Goal: Task Accomplishment & Management: Complete application form

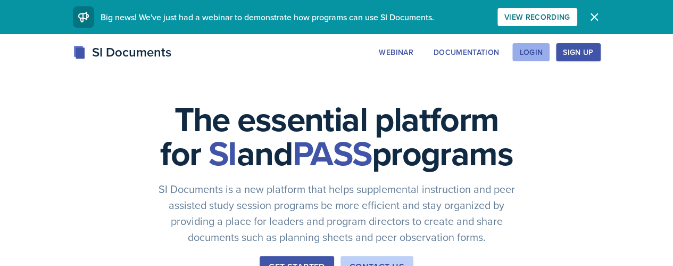
click at [543, 52] on div "Login" at bounding box center [531, 52] width 23 height 9
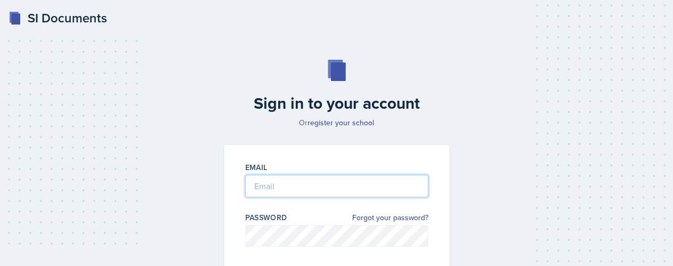
click at [371, 191] on input "email" at bounding box center [336, 186] width 183 height 22
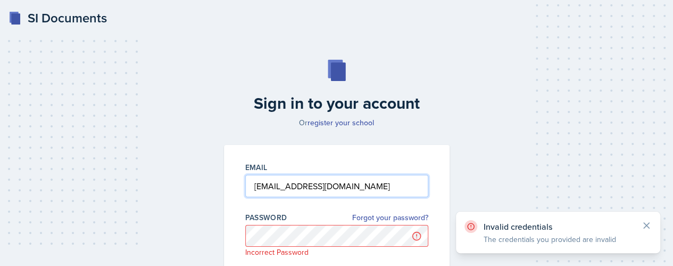
click at [374, 196] on input "[EMAIL_ADDRESS][DOMAIN_NAME]" at bounding box center [336, 186] width 183 height 22
click at [280, 185] on input "[EMAIL_ADDRESS][DOMAIN_NAME]" at bounding box center [336, 186] width 183 height 22
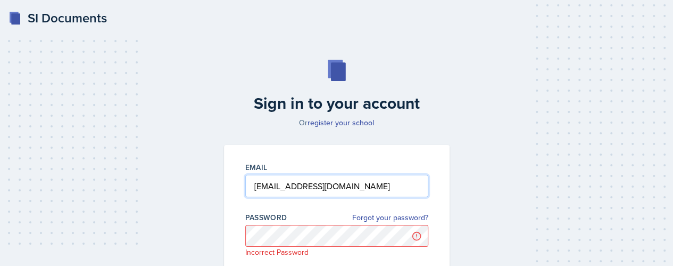
type input "[EMAIL_ADDRESS][DOMAIN_NAME]"
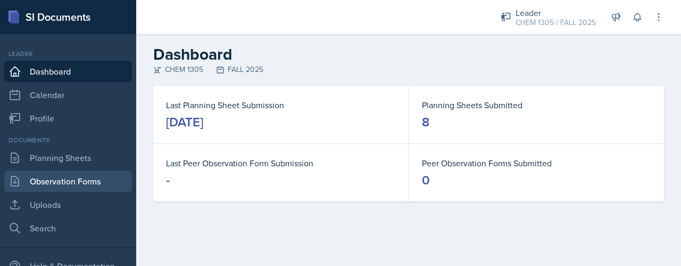
click at [84, 185] on link "Observation Forms" at bounding box center [68, 180] width 128 height 21
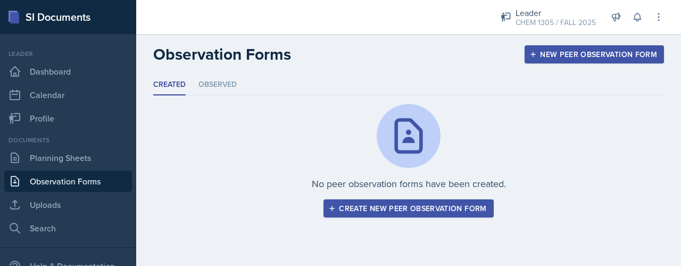
click at [417, 212] on div "Create new peer observation form" at bounding box center [409, 208] width 156 height 9
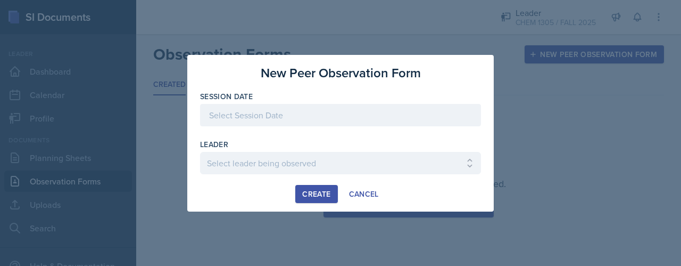
click at [282, 107] on div at bounding box center [340, 115] width 281 height 22
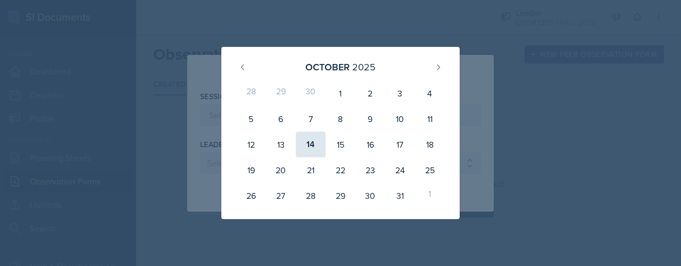
click at [308, 144] on div "14" at bounding box center [311, 144] width 30 height 26
type input "[DATE]"
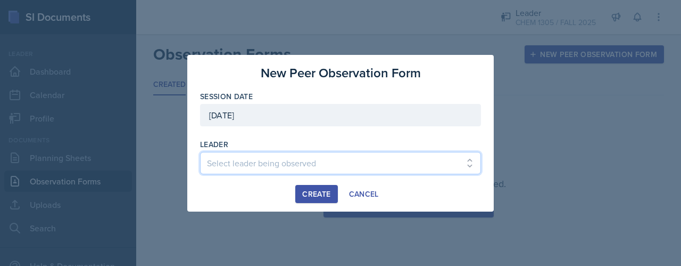
click at [287, 168] on select "Select leader being observed [PERSON_NAME] / BIOL 1301 / COP #5 - Mercury [PERS…" at bounding box center [340, 163] width 281 height 22
select select "19fae1c9-cb21-48c4-b8b9-3cb8e2998047"
click at [200, 152] on select "Select leader being observed [PERSON_NAME] / BIOL 1301 / COP #5 - Mercury [PERS…" at bounding box center [340, 163] width 281 height 22
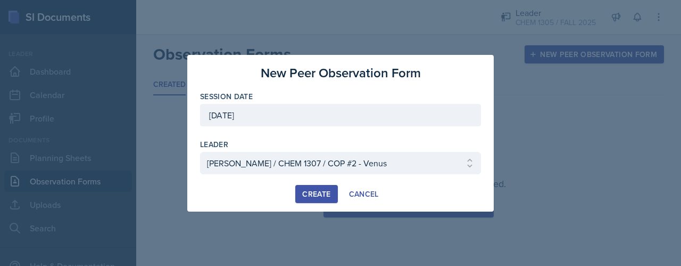
click at [308, 190] on div "Create" at bounding box center [316, 194] width 28 height 9
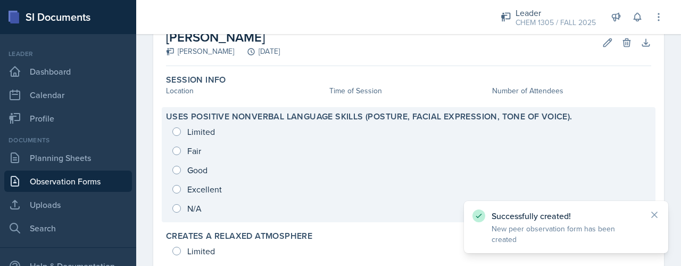
scroll to position [65, 0]
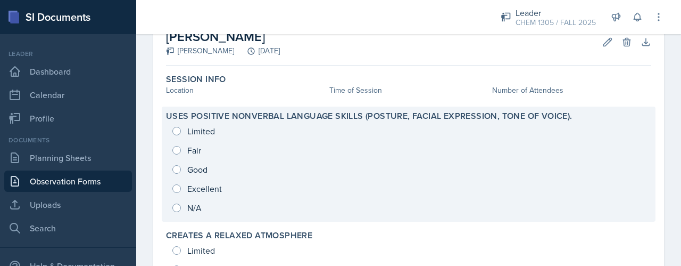
click at [186, 190] on div "Limited Fair Good Excellent N/A" at bounding box center [409, 169] width 486 height 96
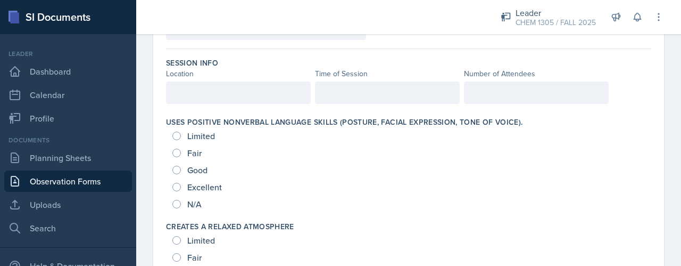
scroll to position [87, 0]
click at [176, 185] on input "Excellent" at bounding box center [176, 187] width 9 height 9
radio input "true"
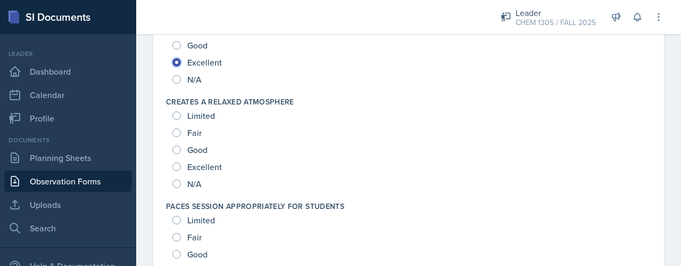
scroll to position [212, 0]
click at [176, 167] on input "Excellent" at bounding box center [176, 166] width 9 height 9
radio input "true"
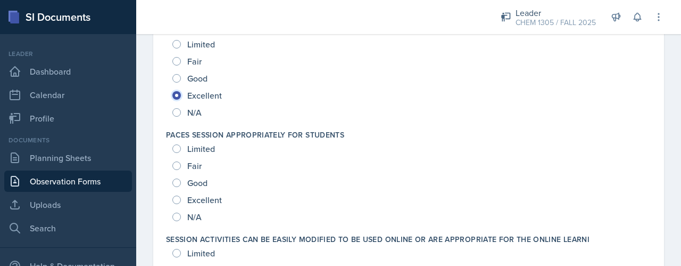
scroll to position [310, 0]
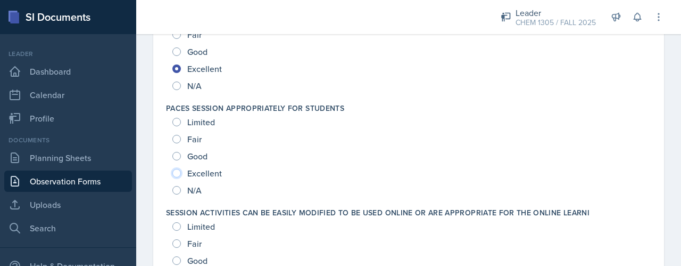
click at [177, 171] on input "Excellent" at bounding box center [176, 173] width 9 height 9
radio input "true"
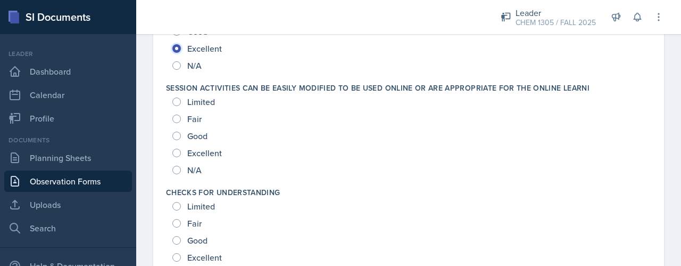
scroll to position [483, 0]
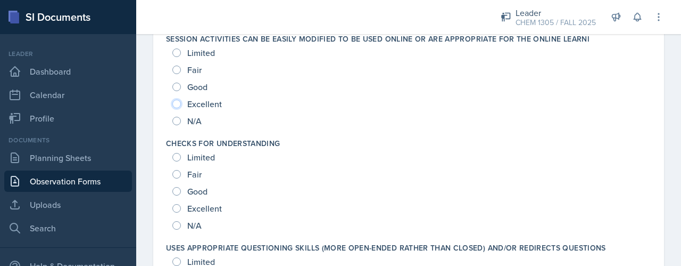
click at [175, 100] on input "Excellent" at bounding box center [176, 104] width 9 height 9
radio input "true"
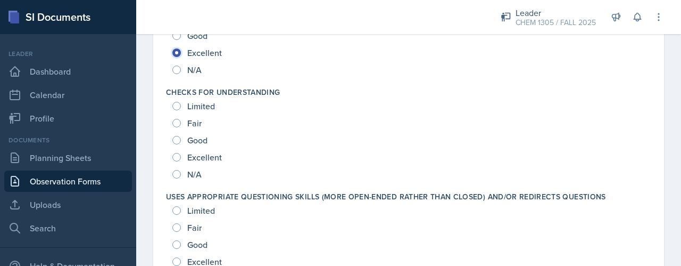
scroll to position [536, 0]
click at [178, 150] on div "Excellent" at bounding box center [198, 155] width 52 height 17
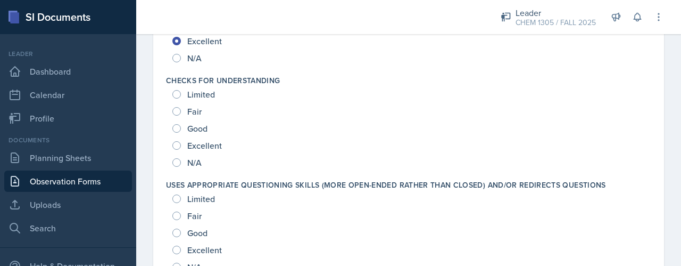
click at [178, 150] on div "Excellent" at bounding box center [198, 145] width 52 height 17
click at [176, 144] on input "Excellent" at bounding box center [176, 145] width 9 height 9
radio input "true"
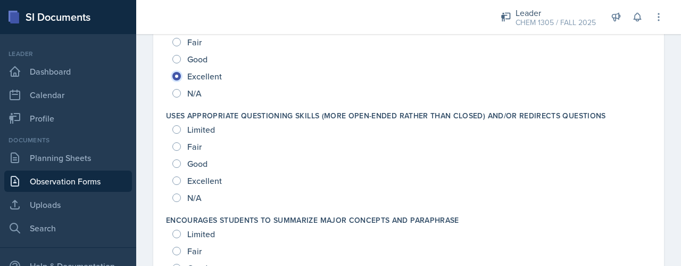
scroll to position [627, 0]
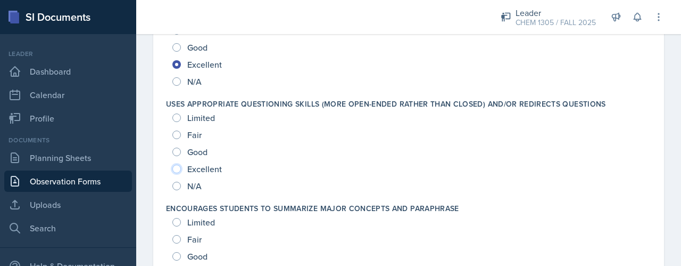
click at [175, 170] on input "Excellent" at bounding box center [176, 169] width 9 height 9
radio input "true"
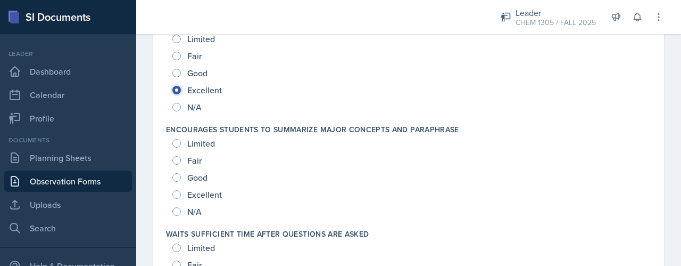
scroll to position [707, 0]
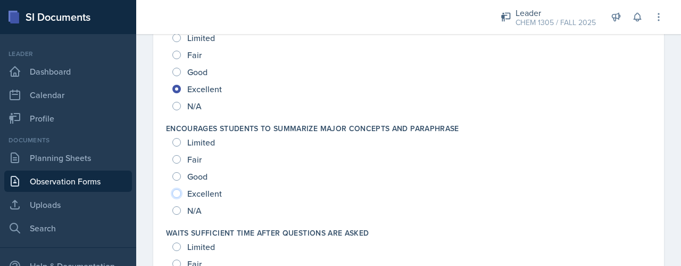
click at [178, 191] on input "Excellent" at bounding box center [176, 193] width 9 height 9
radio input "true"
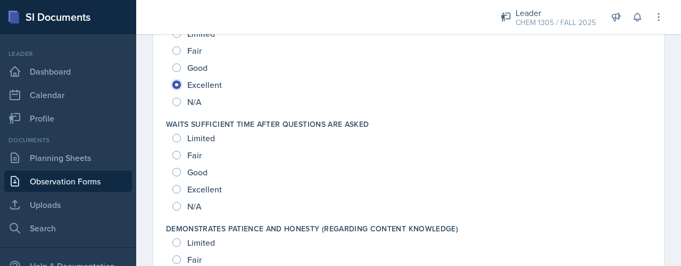
scroll to position [820, 0]
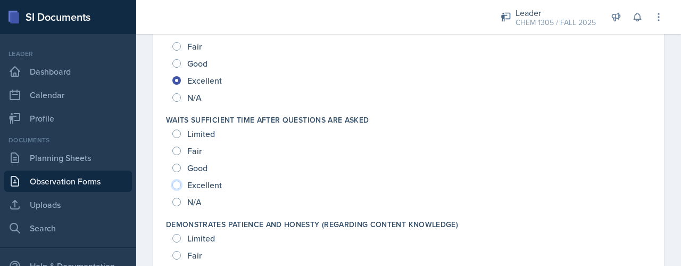
click at [173, 185] on input "Excellent" at bounding box center [176, 184] width 9 height 9
radio input "true"
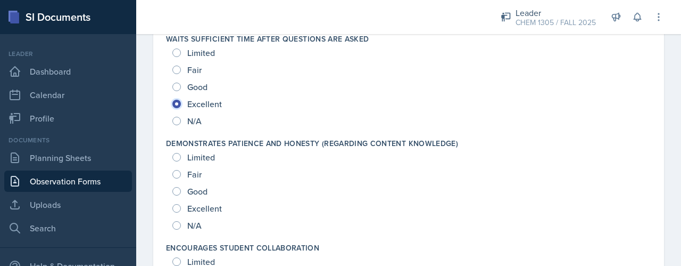
scroll to position [922, 0]
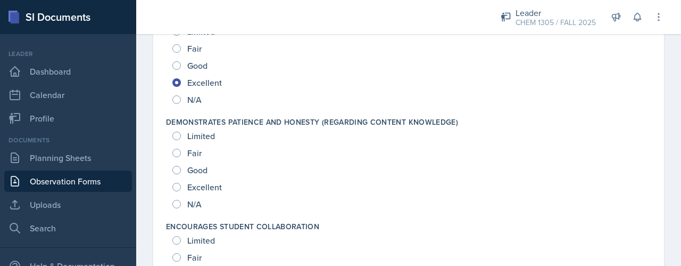
click at [177, 191] on div "Excellent" at bounding box center [198, 186] width 52 height 17
click at [176, 186] on input "Excellent" at bounding box center [176, 187] width 9 height 9
radio input "true"
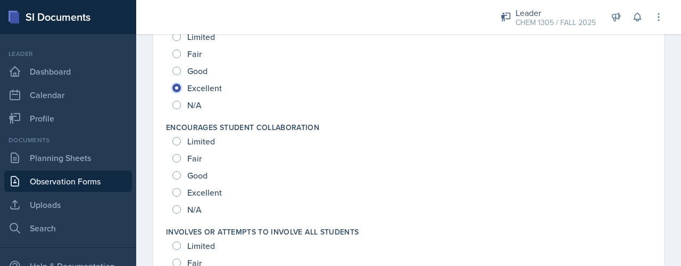
scroll to position [1022, 0]
click at [177, 185] on div "Excellent" at bounding box center [198, 191] width 52 height 17
click at [176, 191] on input "Excellent" at bounding box center [176, 191] width 9 height 9
radio input "true"
click at [176, 176] on input "Good" at bounding box center [176, 174] width 9 height 9
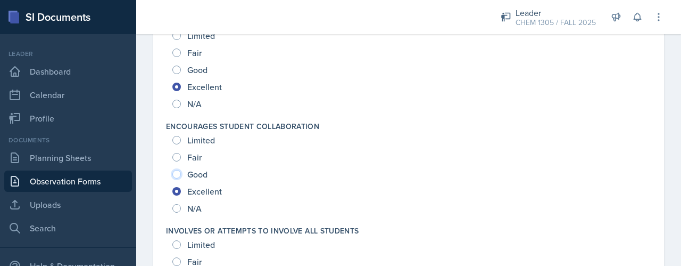
radio input "true"
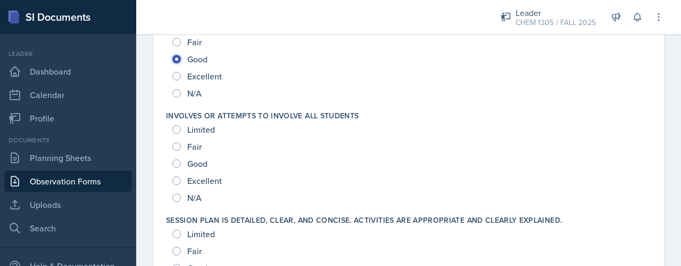
scroll to position [1139, 0]
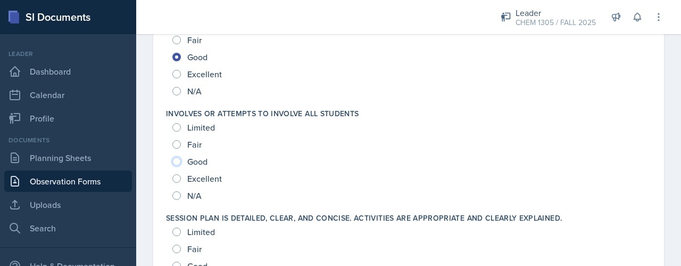
click at [177, 159] on input "Good" at bounding box center [176, 161] width 9 height 9
radio input "true"
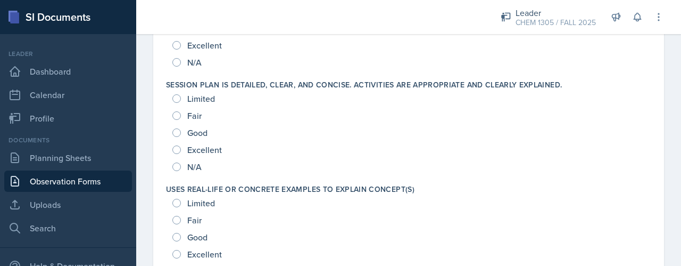
scroll to position [1283, 0]
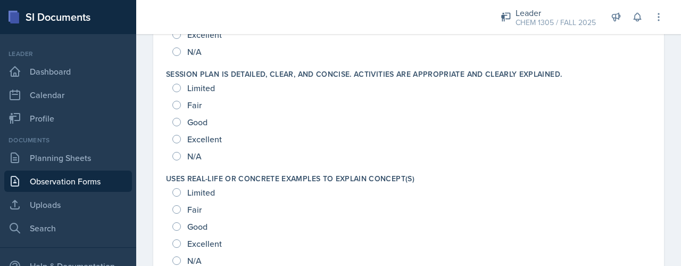
click at [175, 134] on div "Excellent" at bounding box center [198, 138] width 52 height 17
click at [175, 136] on input "Excellent" at bounding box center [176, 139] width 9 height 9
radio input "true"
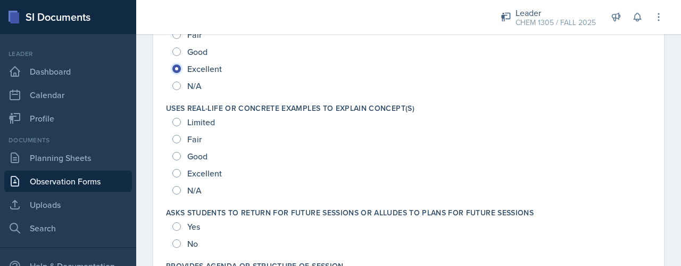
scroll to position [1354, 0]
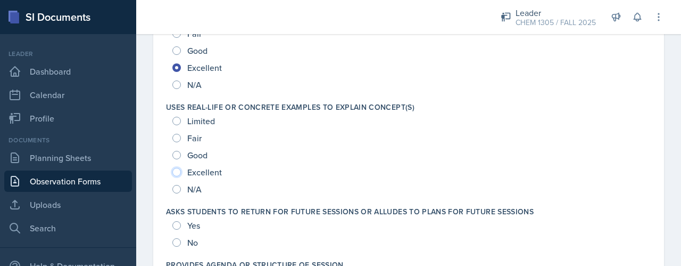
click at [178, 172] on input "Excellent" at bounding box center [176, 172] width 9 height 9
radio input "true"
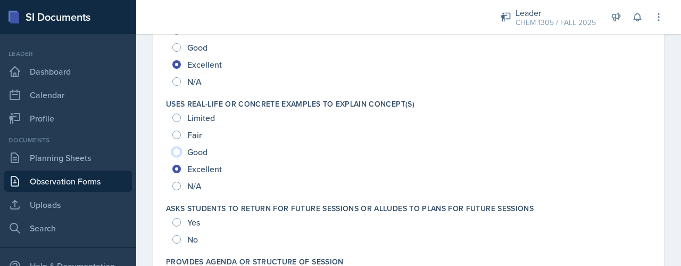
click at [173, 151] on input "Good" at bounding box center [176, 151] width 9 height 9
radio input "true"
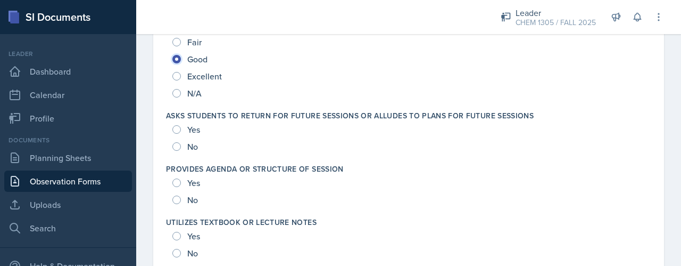
scroll to position [1470, 0]
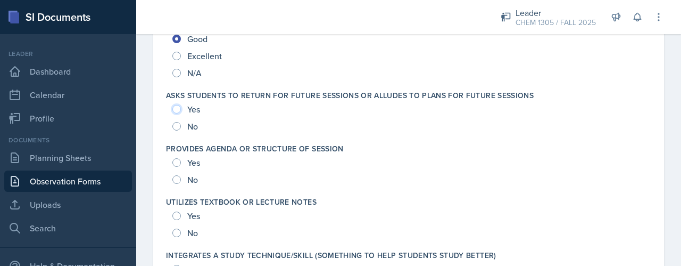
click at [175, 106] on input "Yes" at bounding box center [176, 109] width 9 height 9
radio input "true"
click at [173, 162] on input "Yes" at bounding box center [176, 162] width 9 height 9
radio input "true"
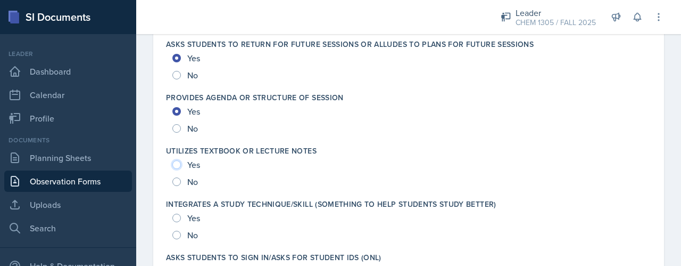
click at [173, 162] on input "Yes" at bounding box center [176, 164] width 9 height 9
radio input "true"
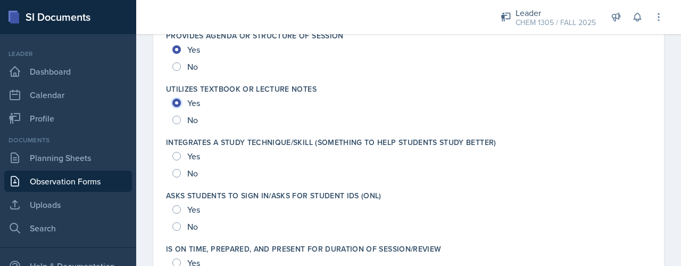
scroll to position [1591, 0]
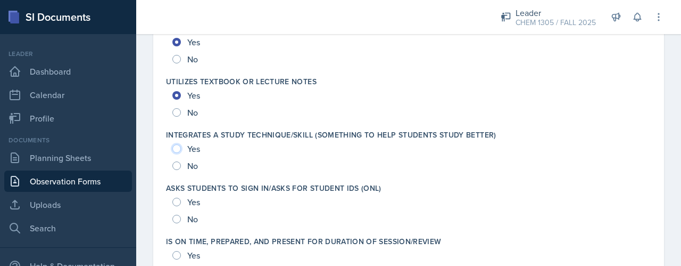
click at [175, 144] on input "Yes" at bounding box center [176, 148] width 9 height 9
radio input "true"
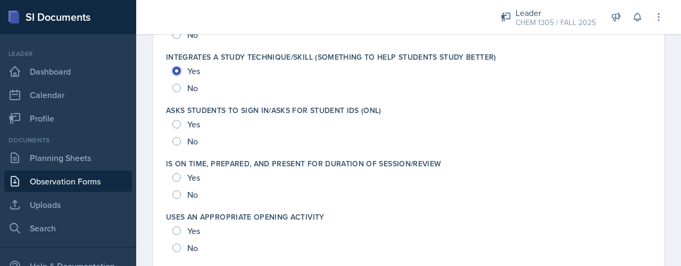
scroll to position [1676, 0]
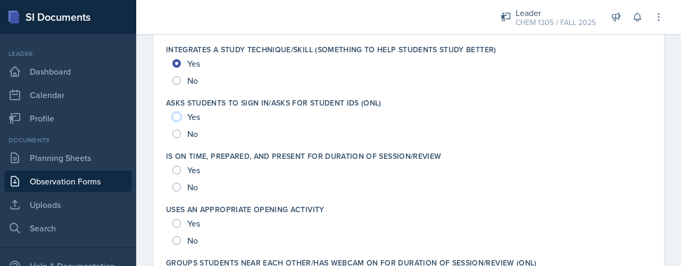
click at [179, 117] on input "Yes" at bounding box center [176, 116] width 9 height 9
radio input "true"
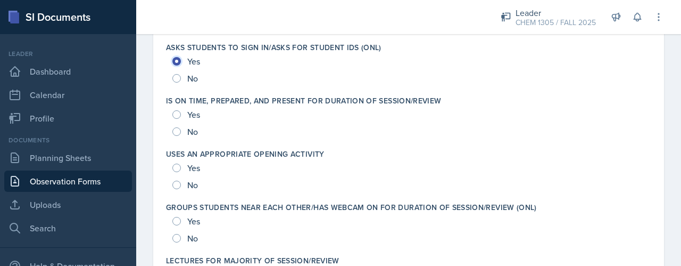
scroll to position [1731, 0]
click at [176, 107] on div "Yes" at bounding box center [187, 114] width 30 height 17
click at [176, 110] on input "Yes" at bounding box center [176, 114] width 9 height 9
radio input "true"
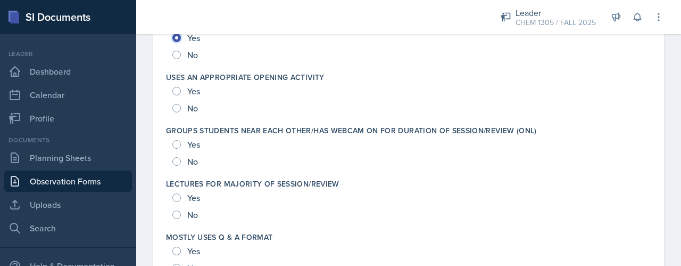
scroll to position [1812, 0]
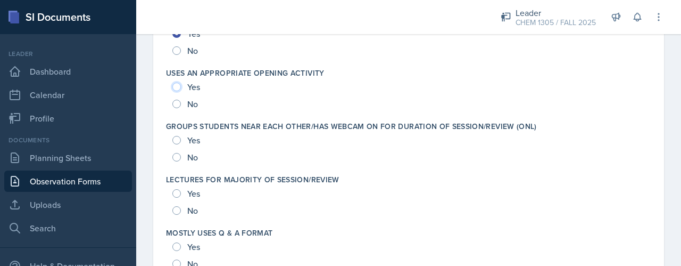
click at [178, 88] on input "Yes" at bounding box center [176, 87] width 9 height 9
radio input "true"
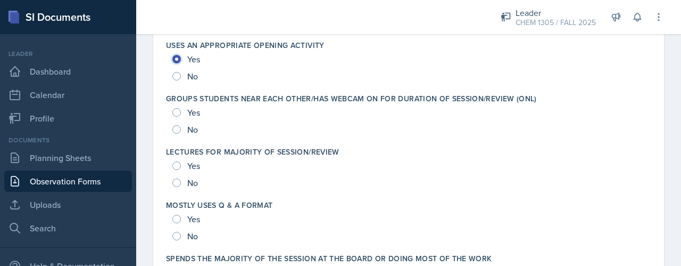
scroll to position [1840, 0]
click at [182, 104] on div "Yes" at bounding box center [187, 112] width 30 height 17
click at [173, 113] on input "Yes" at bounding box center [176, 112] width 9 height 9
radio input "true"
click at [176, 183] on input "No" at bounding box center [176, 182] width 9 height 9
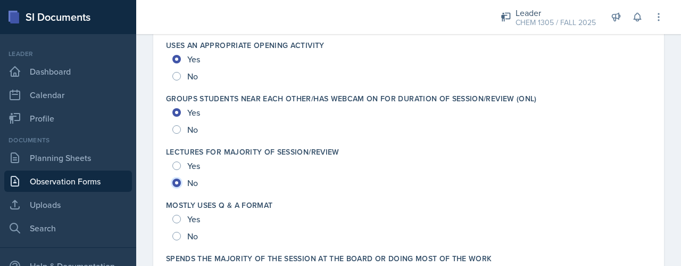
radio input "true"
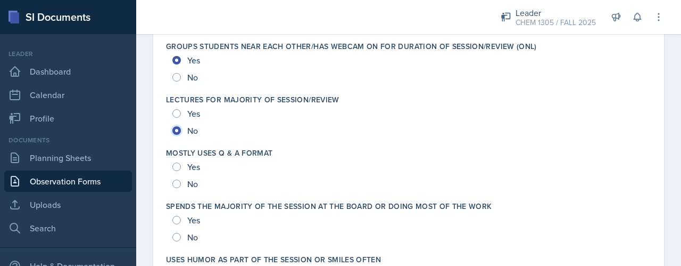
scroll to position [1895, 0]
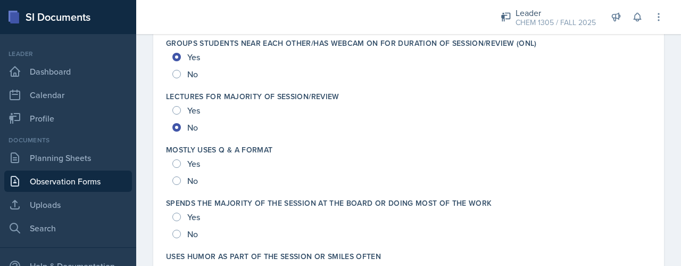
click at [174, 156] on div "Yes" at bounding box center [187, 163] width 30 height 17
click at [176, 162] on input "Yes" at bounding box center [176, 163] width 9 height 9
radio input "true"
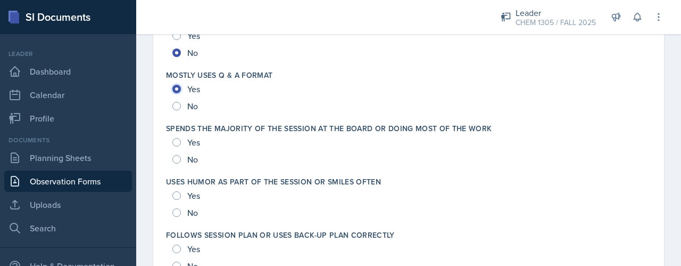
scroll to position [1970, 0]
click at [177, 159] on input "No" at bounding box center [176, 159] width 9 height 9
radio input "true"
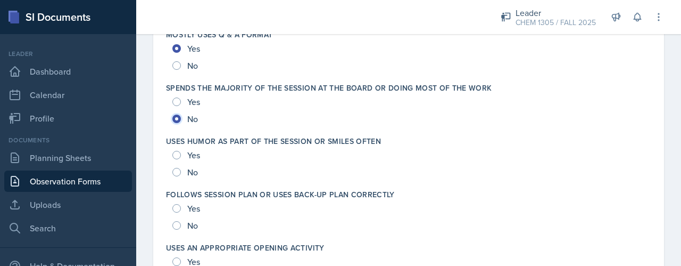
scroll to position [2016, 0]
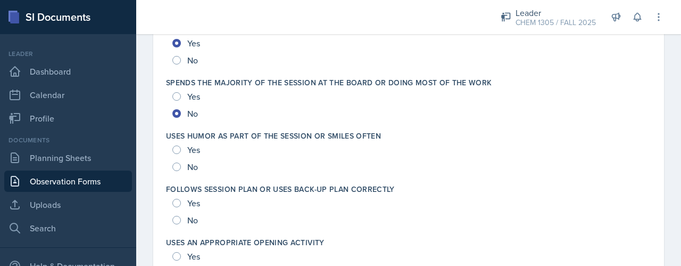
click at [174, 154] on div "Yes" at bounding box center [187, 149] width 30 height 17
click at [174, 152] on div "Yes" at bounding box center [187, 149] width 30 height 17
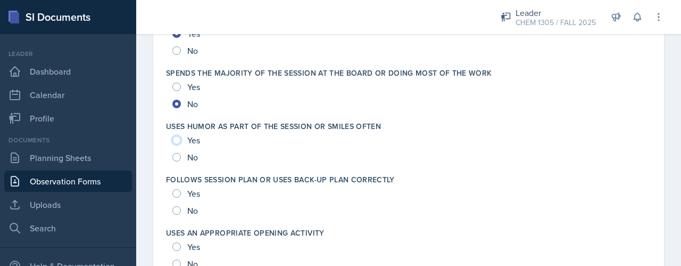
click at [176, 138] on input "Yes" at bounding box center [176, 140] width 9 height 9
radio input "true"
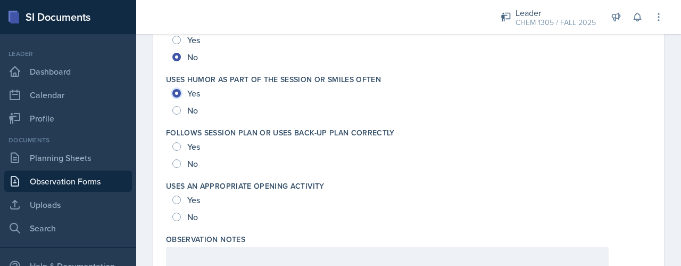
scroll to position [2076, 0]
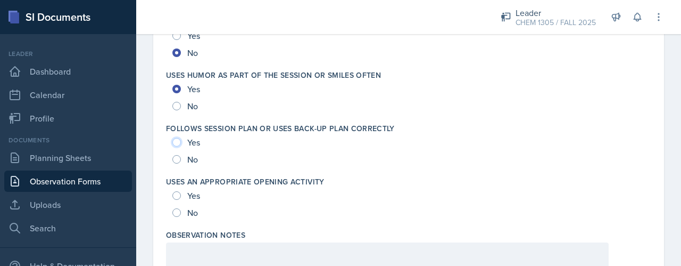
click at [176, 138] on input "Yes" at bounding box center [176, 142] width 9 height 9
radio input "true"
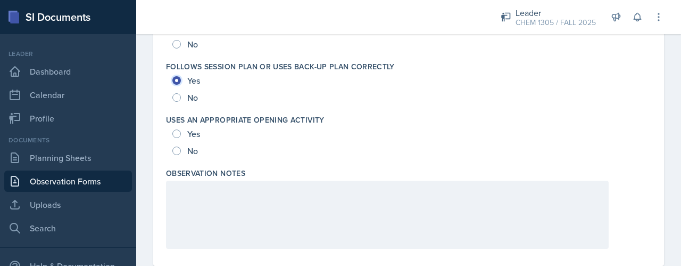
scroll to position [2153, 0]
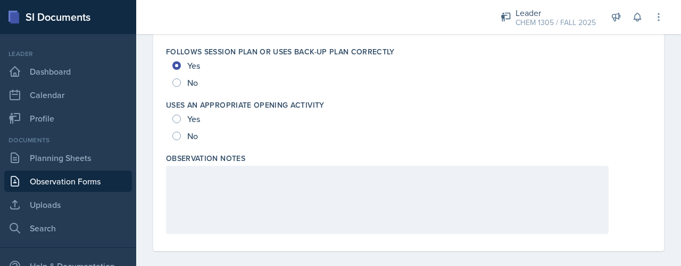
click at [177, 122] on div "Yes" at bounding box center [187, 118] width 30 height 17
click at [177, 120] on input "Yes" at bounding box center [176, 118] width 9 height 9
radio input "true"
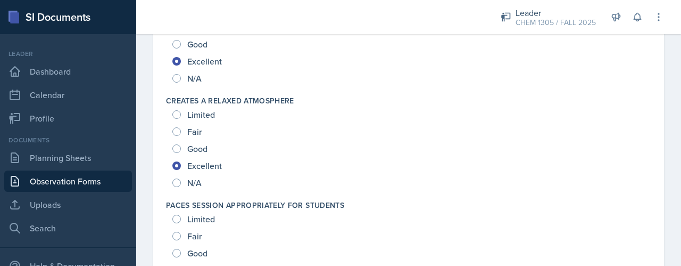
scroll to position [0, 0]
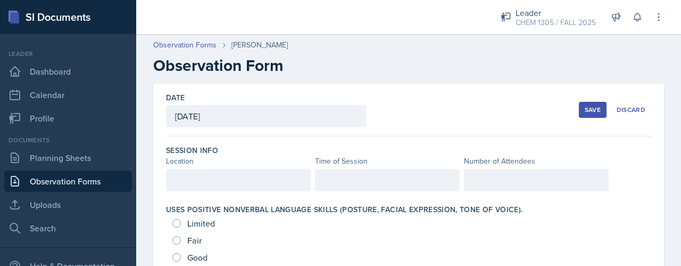
click at [194, 186] on div at bounding box center [238, 180] width 145 height 22
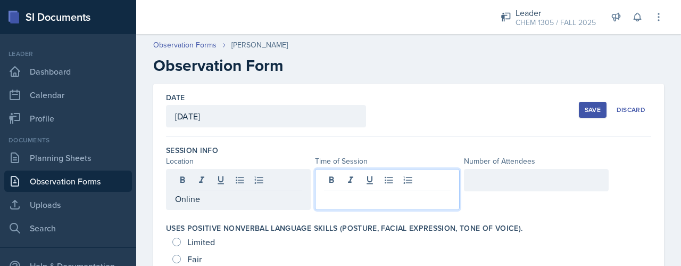
click at [374, 184] on div at bounding box center [387, 189] width 145 height 41
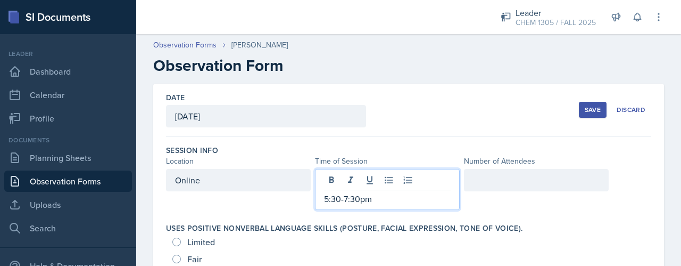
click at [512, 181] on div at bounding box center [536, 180] width 145 height 22
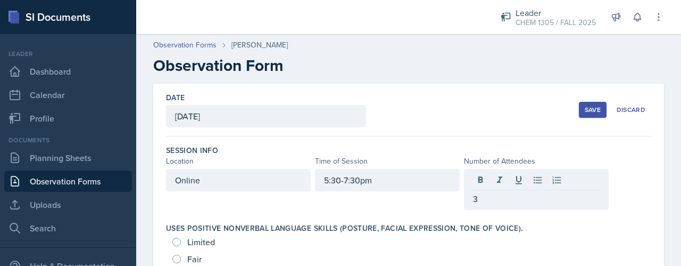
click at [498, 188] on div at bounding box center [536, 181] width 127 height 18
